Goal: Task Accomplishment & Management: Use online tool/utility

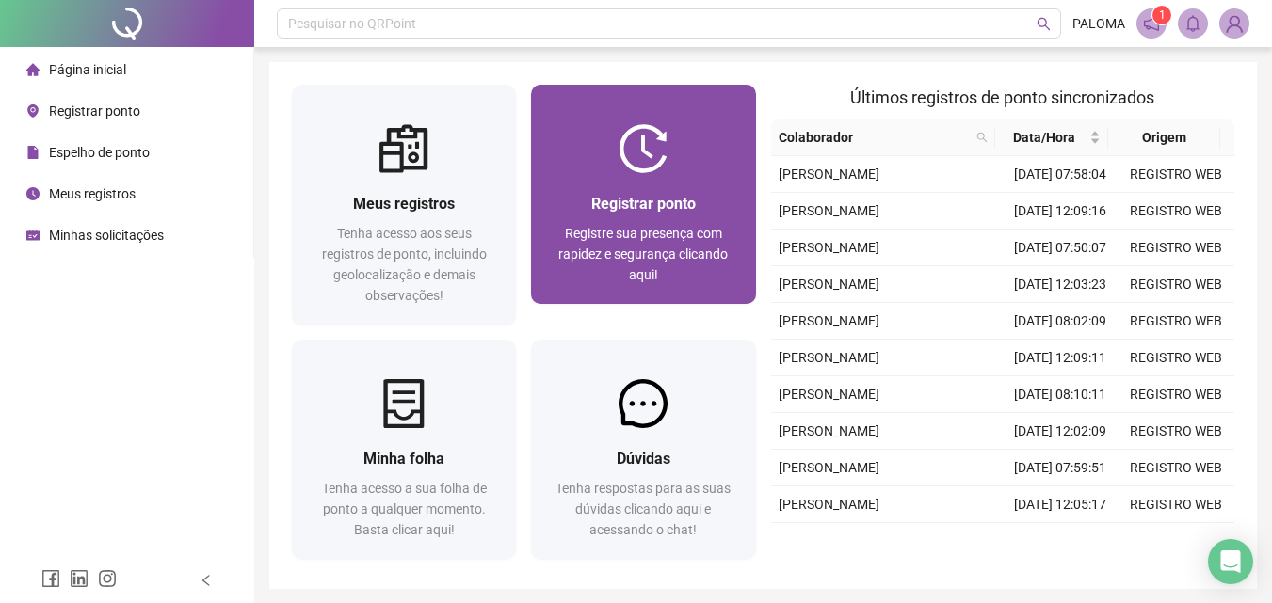
click at [677, 226] on span "Registre sua presença com rapidez e segurança clicando aqui!" at bounding box center [642, 254] width 169 height 56
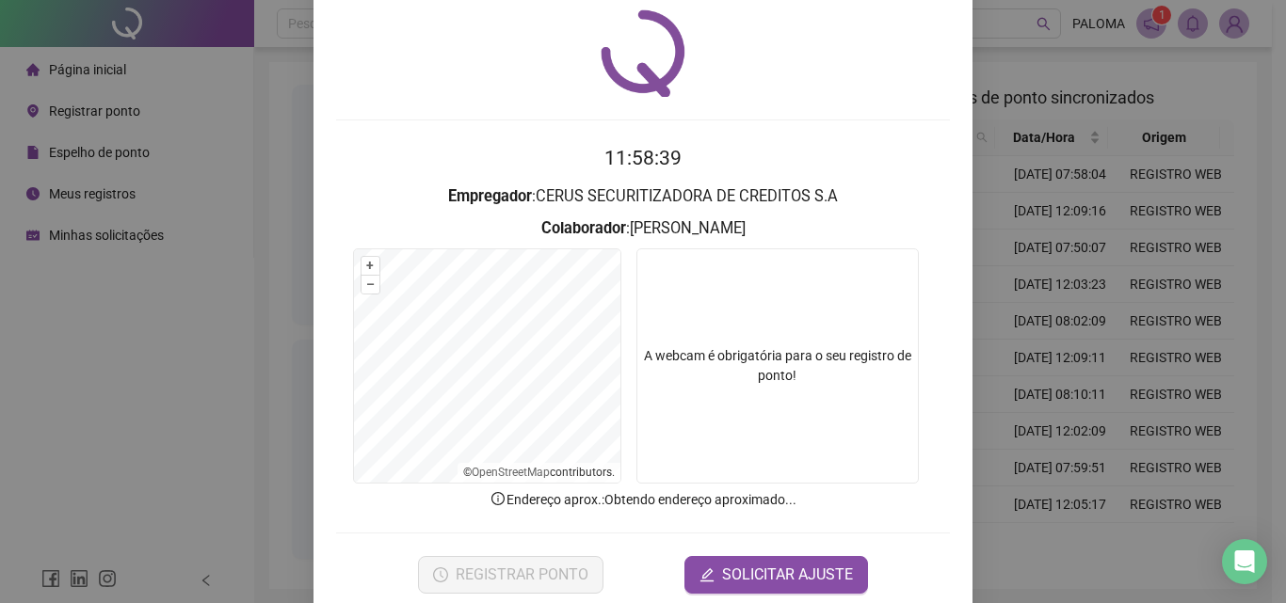
scroll to position [90, 0]
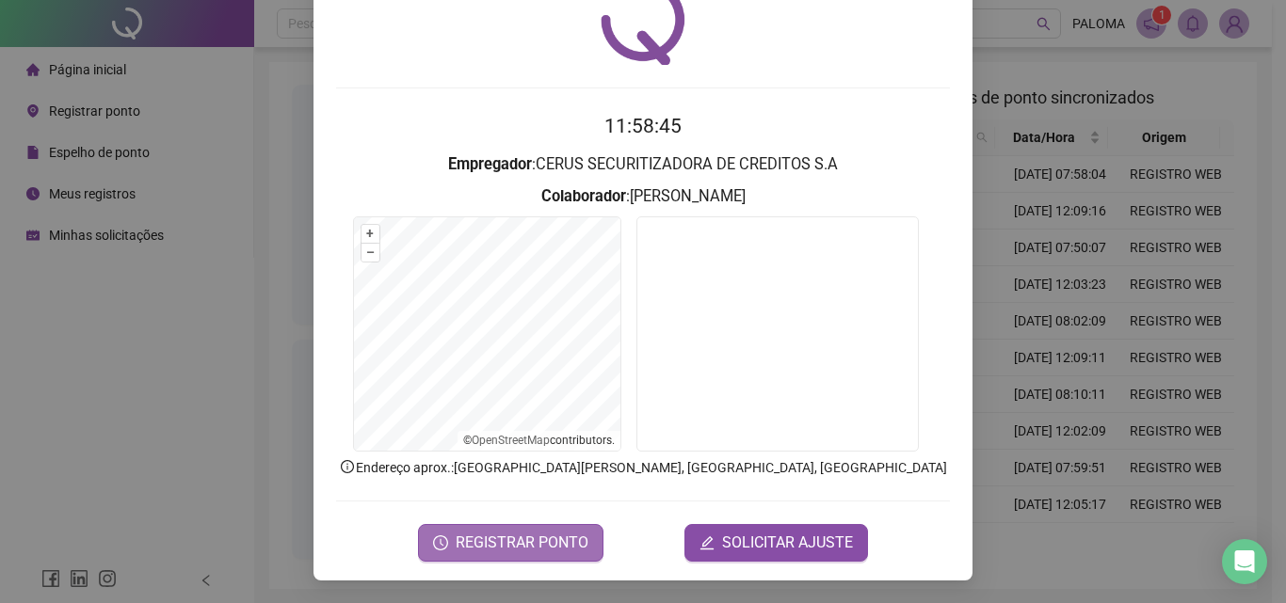
click at [551, 536] on span "REGISTRAR PONTO" at bounding box center [522, 543] width 133 height 23
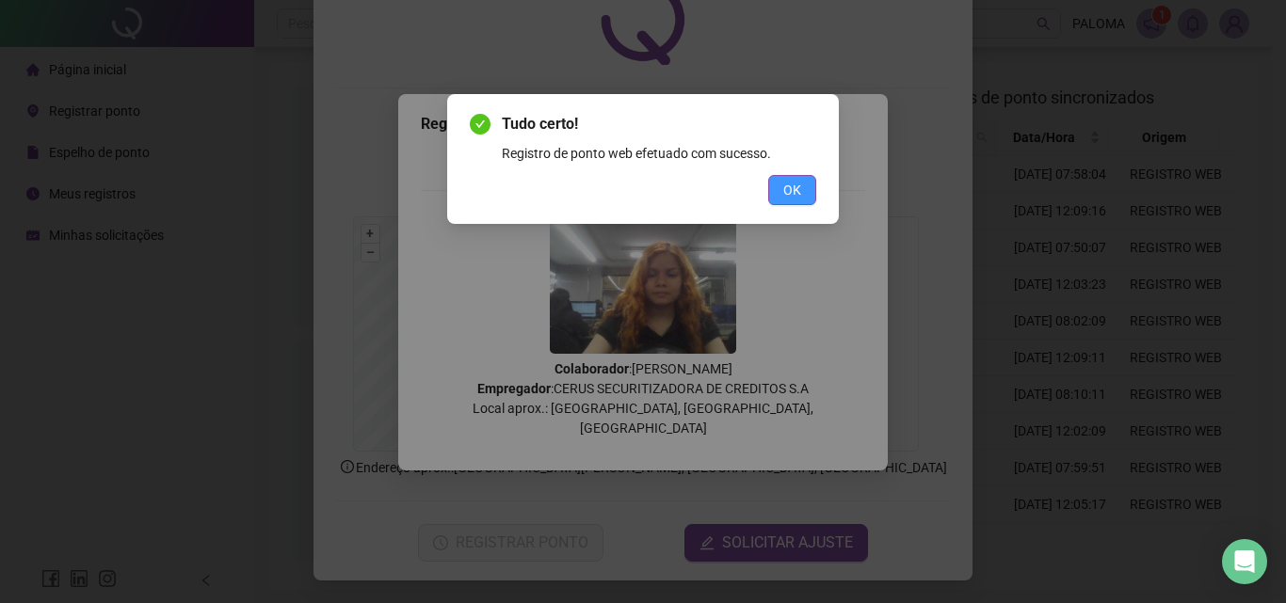
click at [771, 187] on button "OK" at bounding box center [792, 190] width 48 height 30
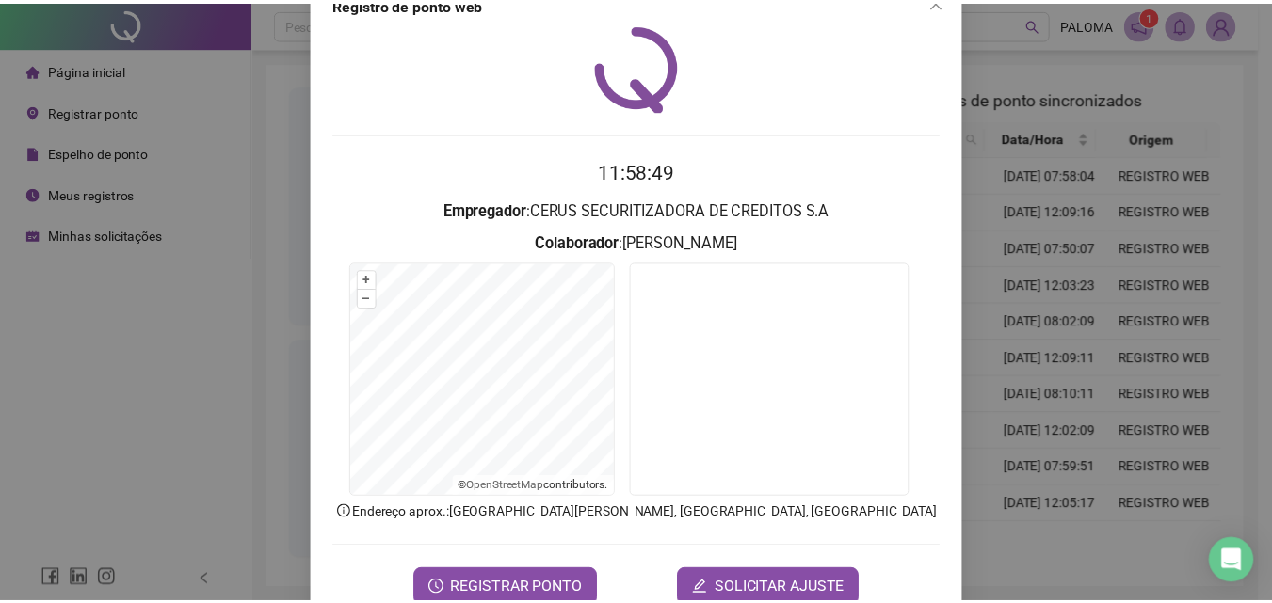
scroll to position [0, 0]
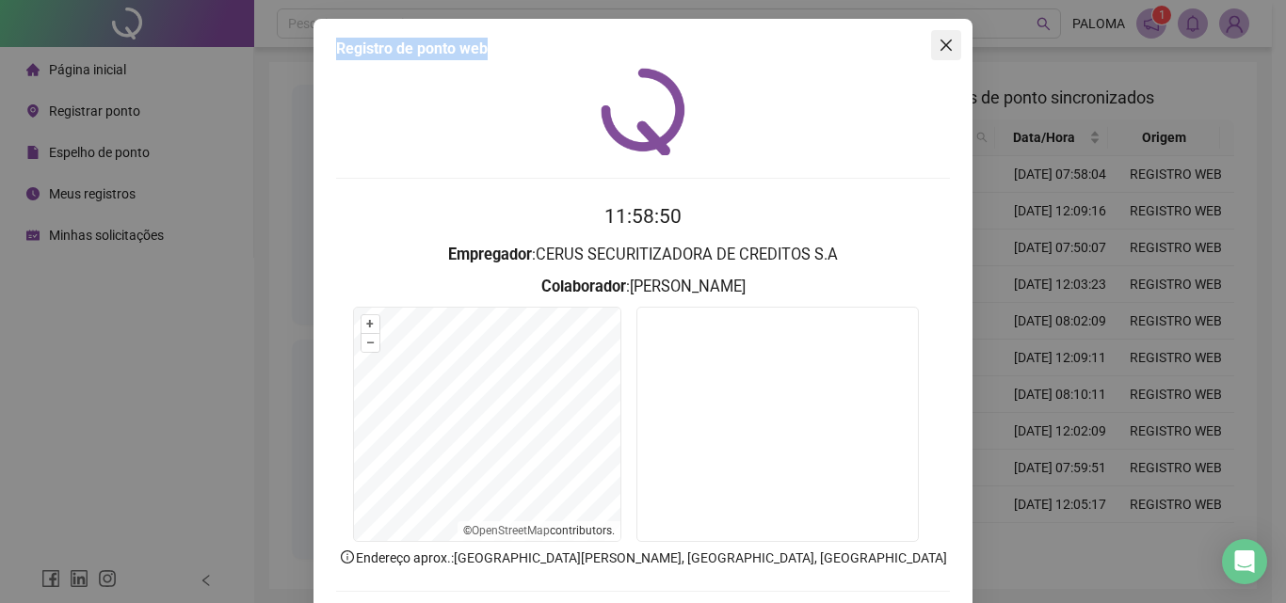
drag, startPoint x: 952, startPoint y: 29, endPoint x: 940, endPoint y: 40, distance: 16.0
click at [951, 32] on div "Registro de ponto web 11:58:50 Empregador : CERUS SECURITIZADORA DE CREDITOS S.…" at bounding box center [642, 345] width 659 height 652
click at [939, 40] on icon "close" at bounding box center [945, 45] width 15 height 15
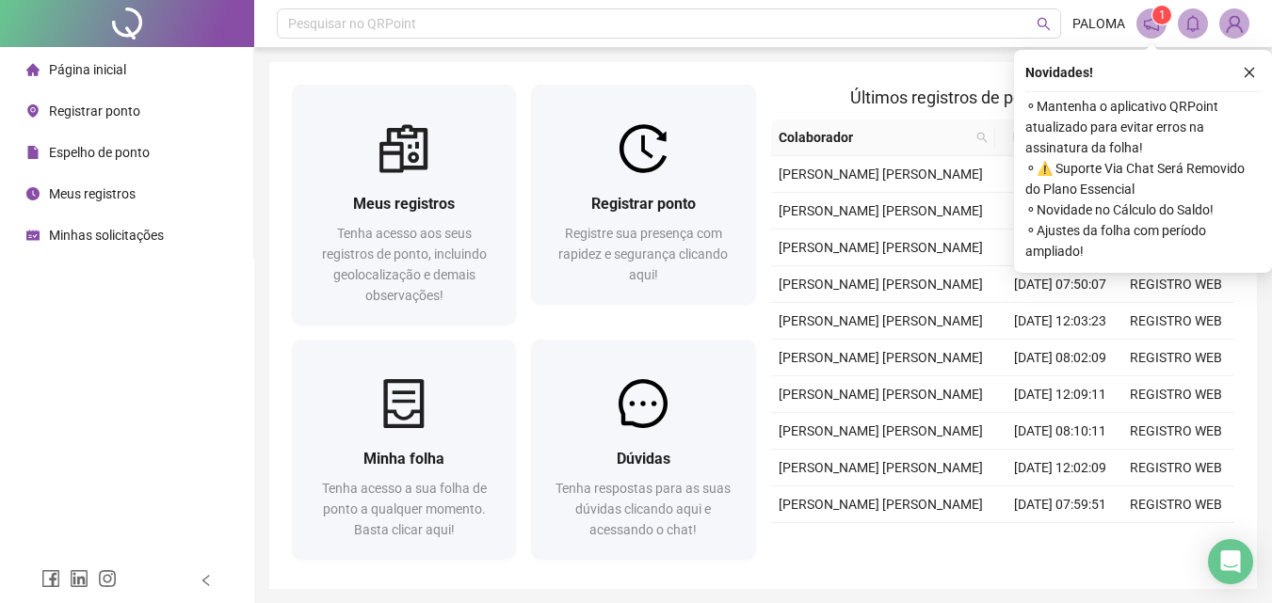
click at [1227, 72] on div "Novidades !" at bounding box center [1142, 72] width 235 height 23
click at [1242, 71] on icon "close" at bounding box center [1248, 72] width 13 height 13
